Goal: Check status: Check status

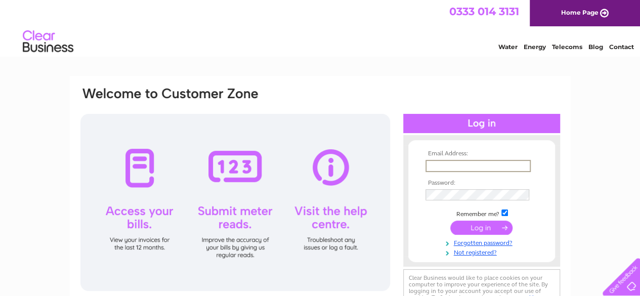
click at [447, 163] on input "text" at bounding box center [478, 166] width 105 height 12
type input "cairnryanheightsholidaypark@gmail.com"
click at [475, 229] on input "submit" at bounding box center [481, 228] width 62 height 14
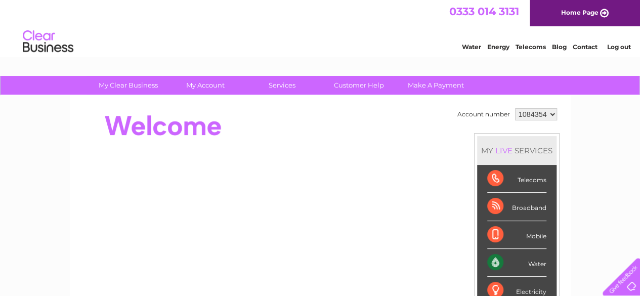
click at [534, 262] on div "Water" at bounding box center [516, 263] width 59 height 28
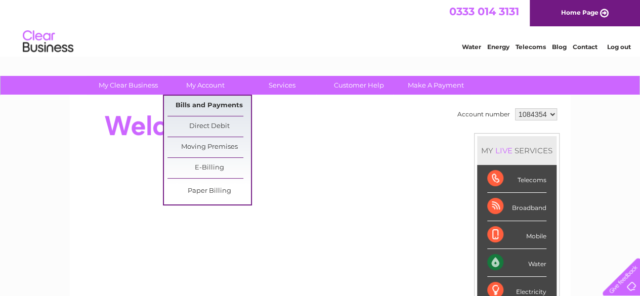
click at [215, 105] on link "Bills and Payments" at bounding box center [208, 106] width 83 height 20
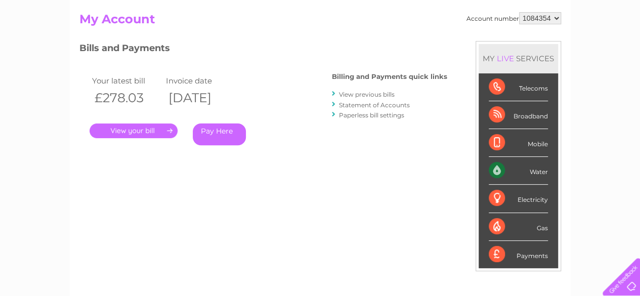
scroll to position [101, 0]
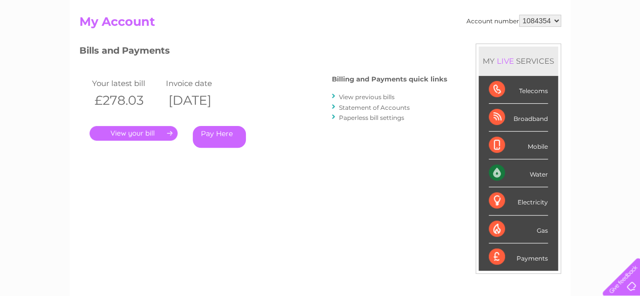
click at [363, 96] on link "View previous bills" at bounding box center [367, 97] width 56 height 8
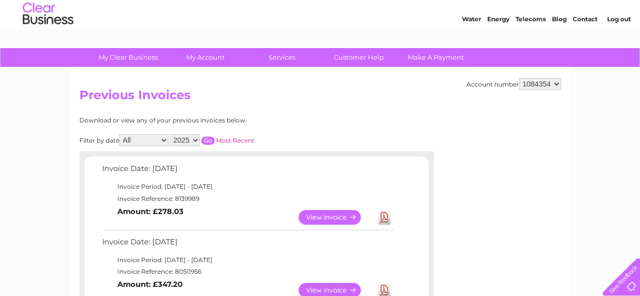
scroll to position [101, 0]
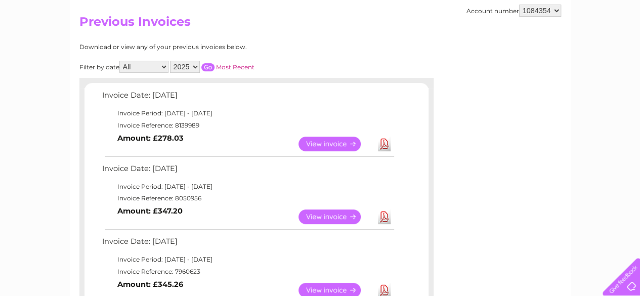
click at [346, 219] on link "View" at bounding box center [336, 216] width 74 height 15
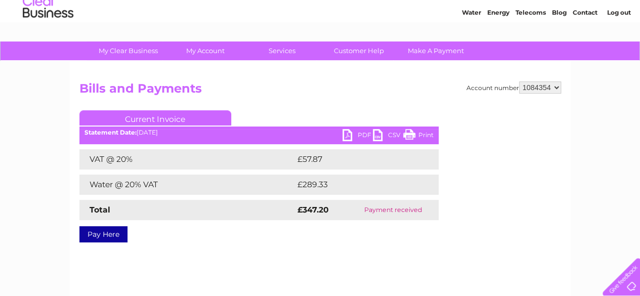
scroll to position [51, 0]
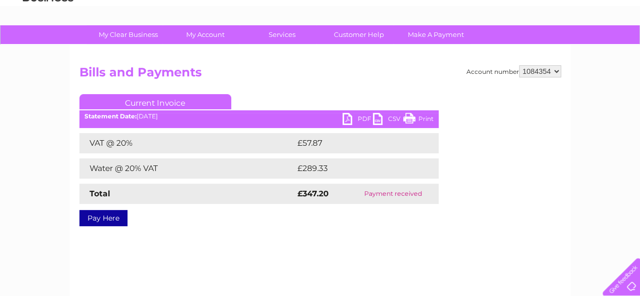
click at [346, 118] on link "PDF" at bounding box center [358, 120] width 30 height 15
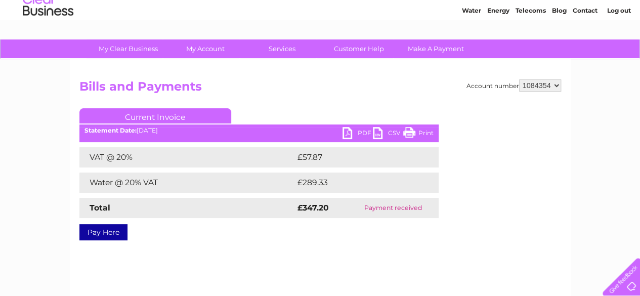
scroll to position [0, 0]
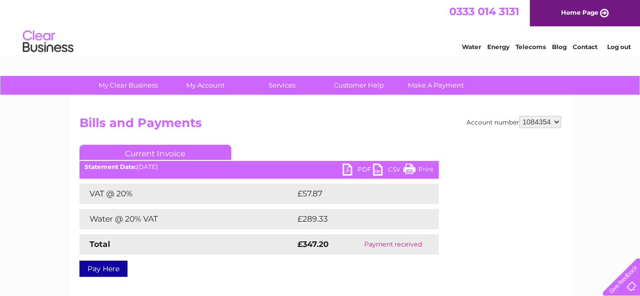
click at [614, 46] on link "Log out" at bounding box center [619, 47] width 24 height 8
